Goal: Find specific page/section

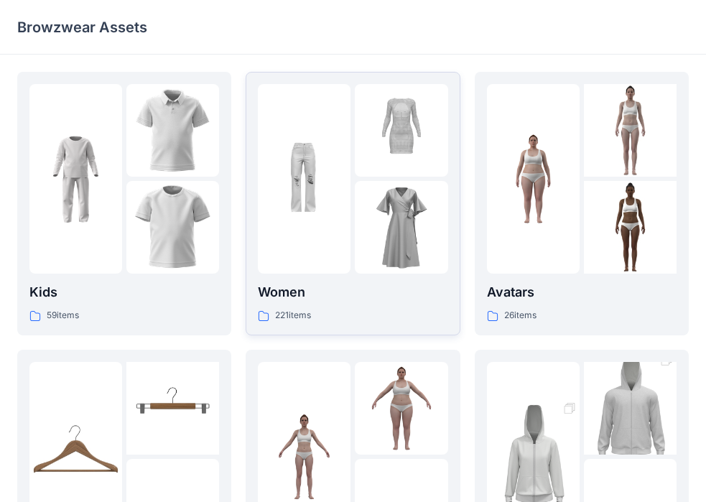
click at [367, 257] on div at bounding box center [401, 227] width 93 height 93
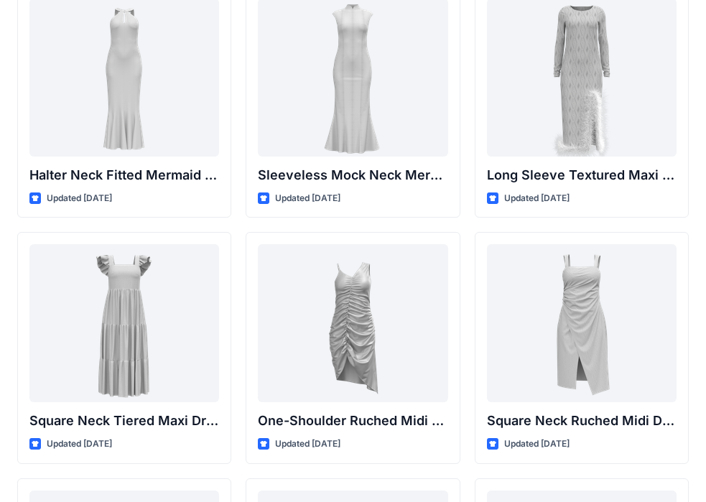
scroll to position [1039, 0]
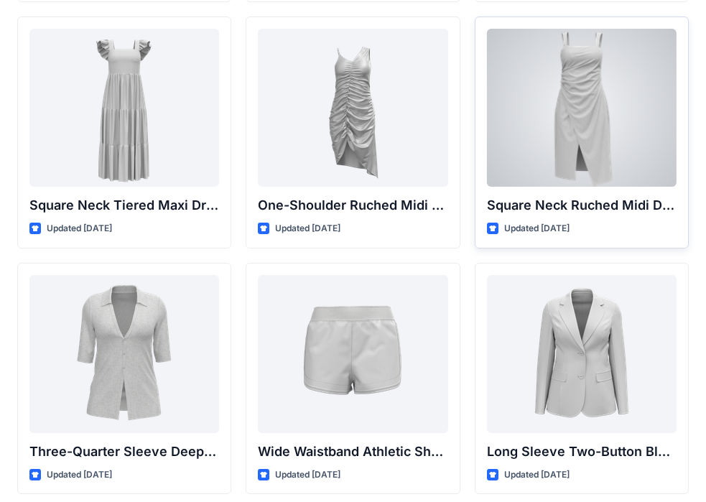
click at [591, 163] on div at bounding box center [582, 108] width 190 height 158
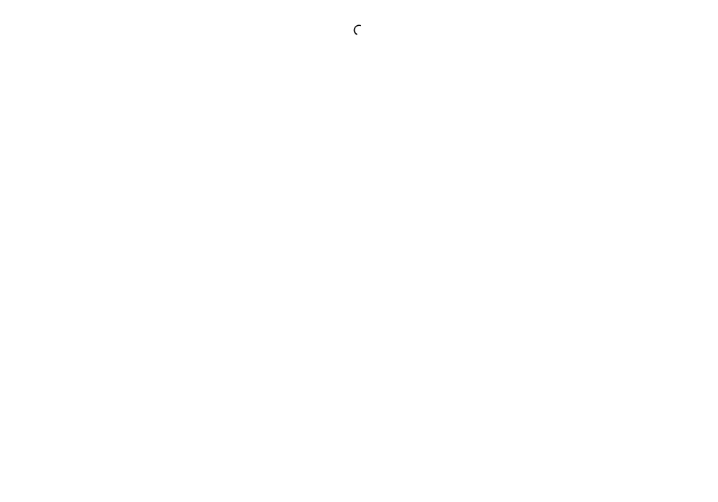
click at [591, 163] on div at bounding box center [359, 251] width 718 height 502
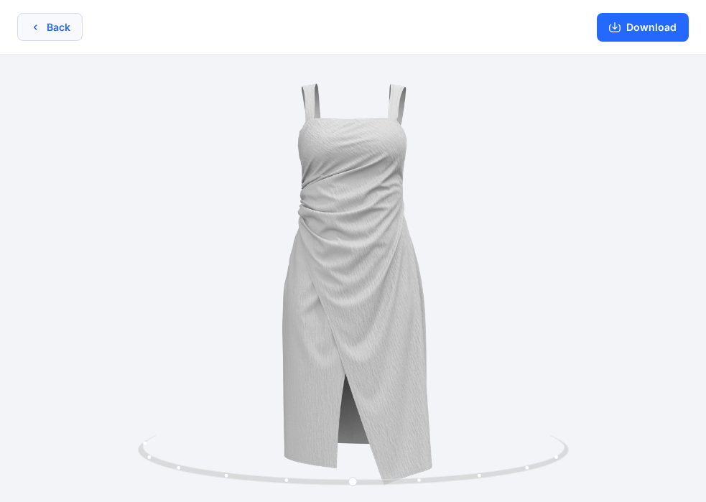
click at [51, 20] on button "Back" at bounding box center [49, 27] width 65 height 28
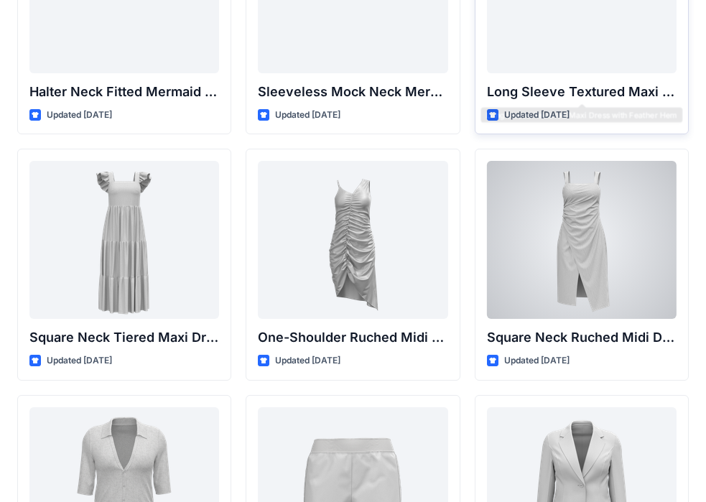
scroll to position [962, 0]
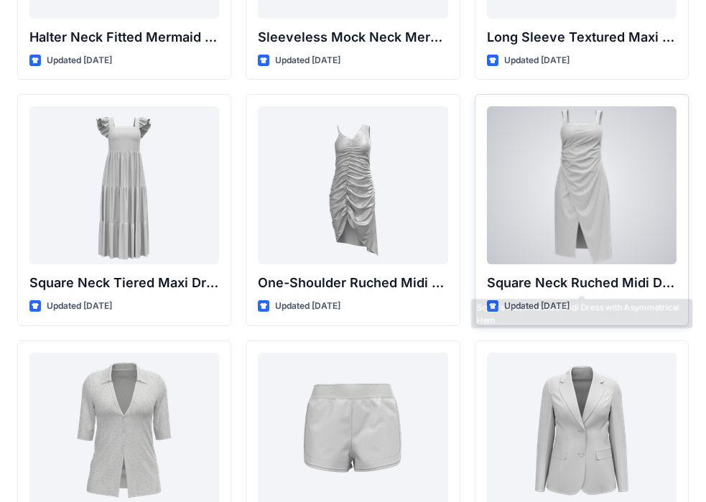
click at [606, 268] on div "Square Neck Ruched Midi Dress with Asymmetrical Hem Updated [DATE]" at bounding box center [582, 210] width 214 height 232
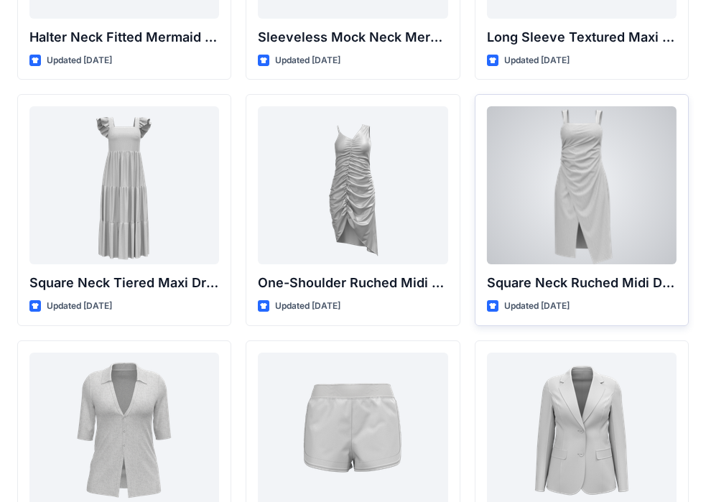
click at [606, 268] on div "Square Neck Ruched Midi Dress with Asymmetrical Hem Updated [DATE]" at bounding box center [582, 210] width 214 height 232
click at [609, 237] on div at bounding box center [582, 185] width 190 height 158
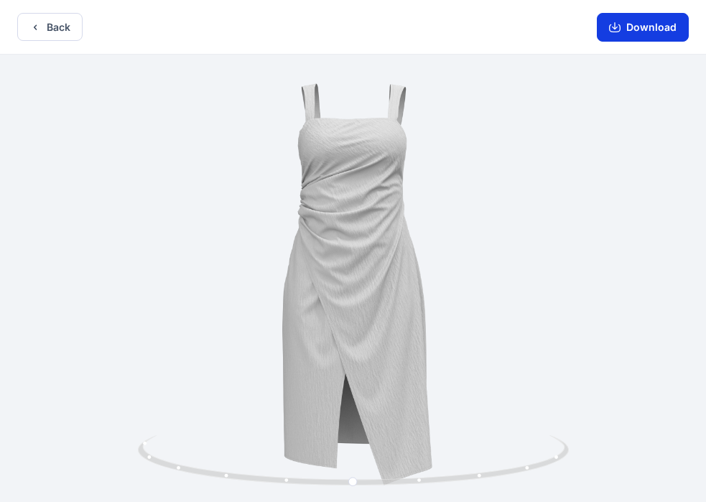
click at [643, 34] on button "Download" at bounding box center [643, 27] width 92 height 29
